Goal: Task Accomplishment & Management: Manage account settings

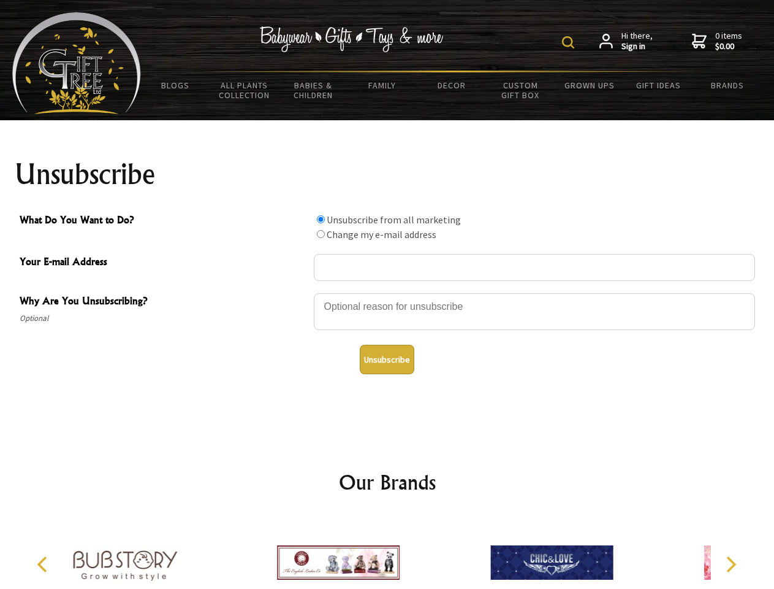
click at [570, 42] on img at bounding box center [568, 42] width 12 height 12
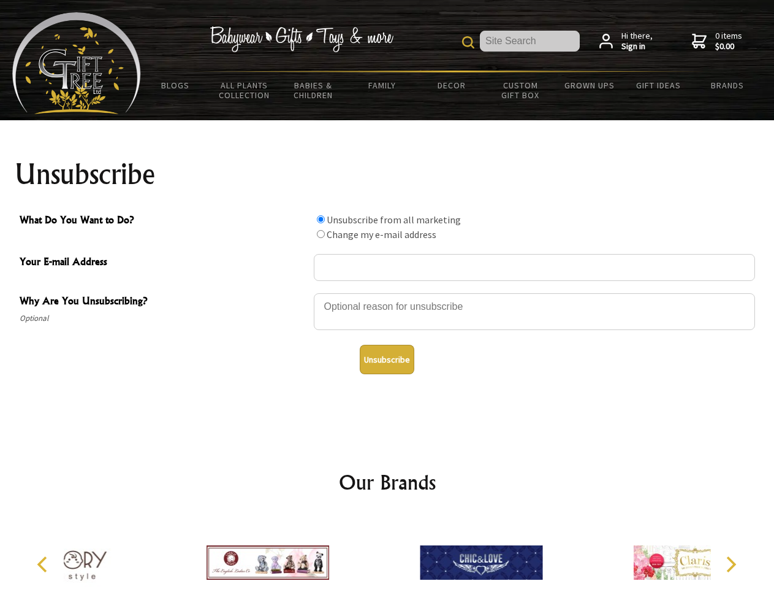
click at [387, 292] on div at bounding box center [534, 313] width 441 height 43
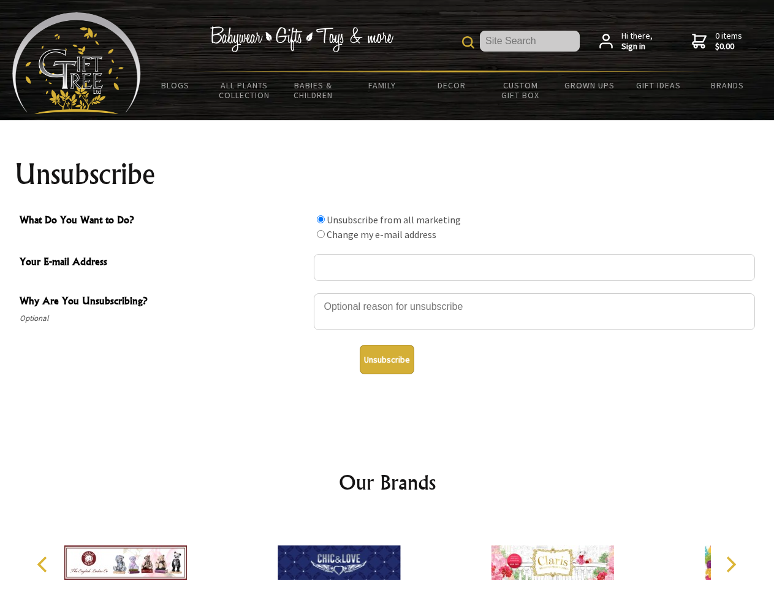
click at [321, 219] on input "What Do You Want to Do?" at bounding box center [321, 219] width 8 height 8
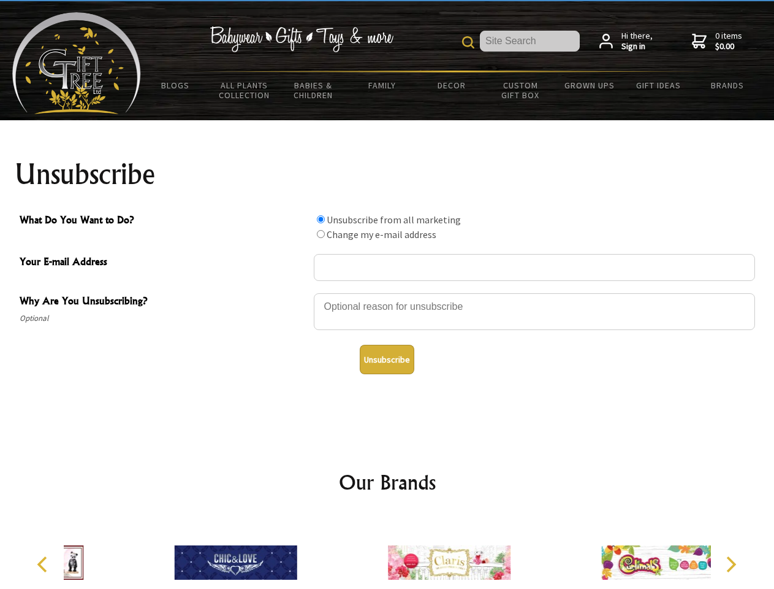
click at [321, 234] on input "What Do You Want to Do?" at bounding box center [321, 234] width 8 height 8
radio input "true"
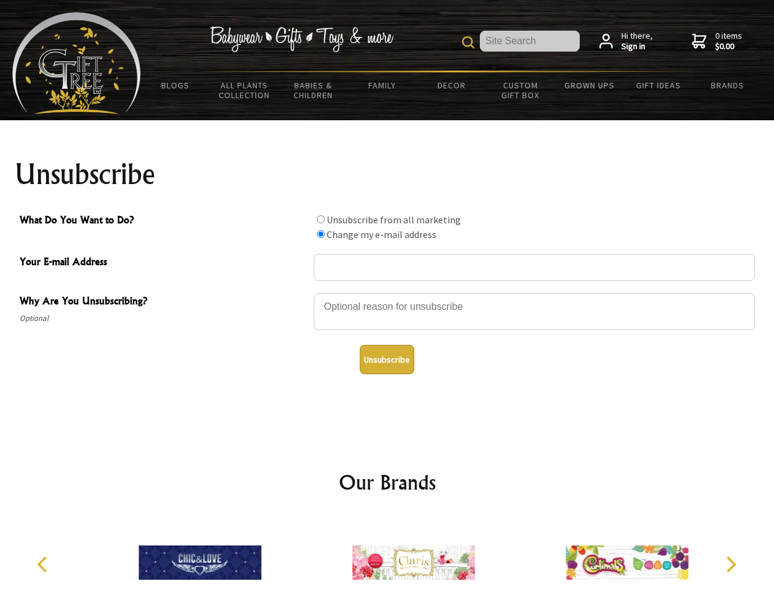
click at [387, 359] on button "Unsubscribe" at bounding box center [387, 359] width 55 height 29
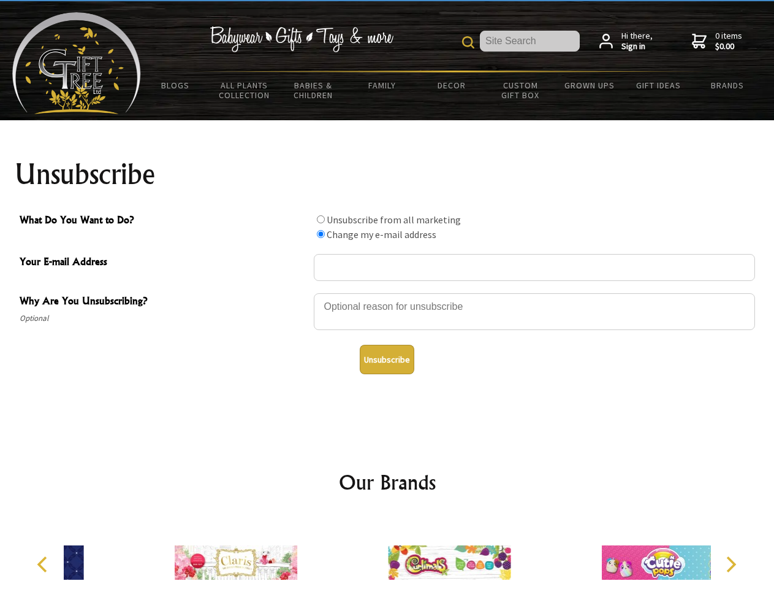
click at [44, 564] on icon "Previous" at bounding box center [44, 564] width 16 height 16
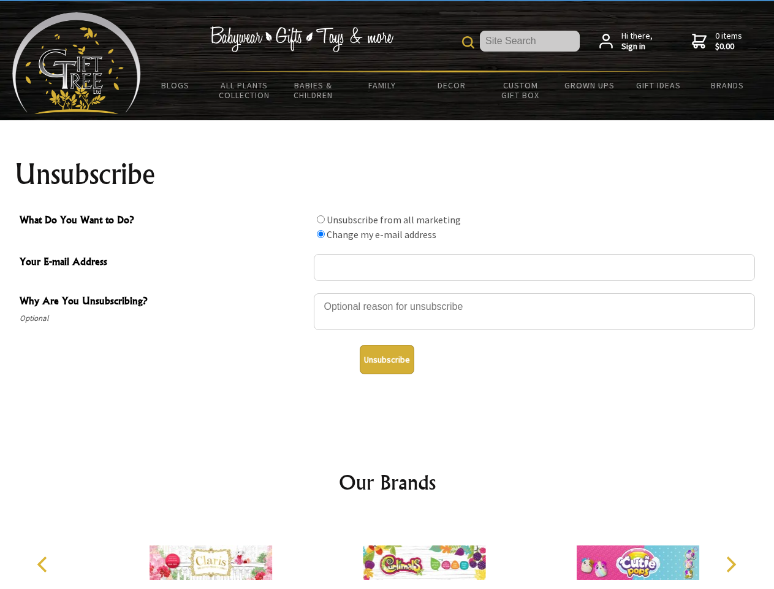
click at [731, 564] on icon "Next" at bounding box center [730, 564] width 16 height 16
